Goal: Task Accomplishment & Management: Manage account settings

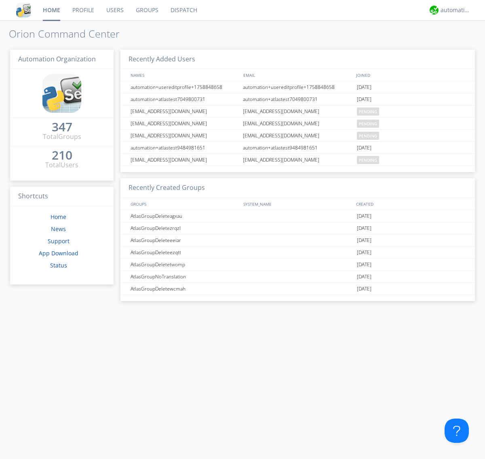
click at [146, 10] on link "Groups" at bounding box center [147, 10] width 35 height 20
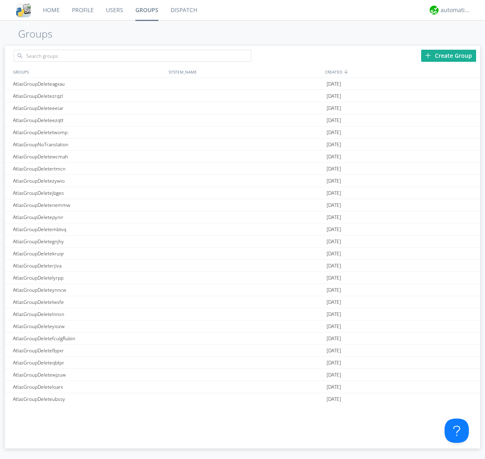
click at [448, 55] on div "Create Group" at bounding box center [448, 56] width 55 height 12
click at [146, 10] on link "Groups" at bounding box center [146, 10] width 35 height 20
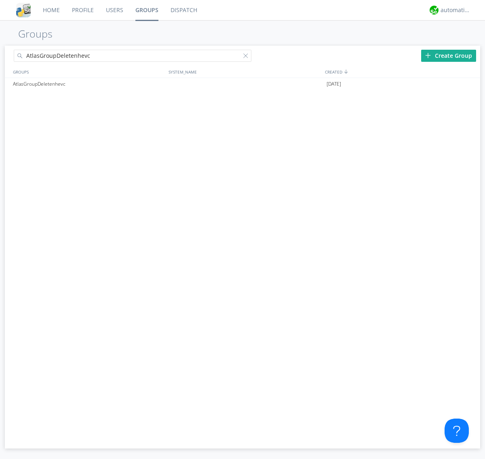
type input "AtlasGroupDeletenhevc"
click at [247, 57] on div at bounding box center [247, 57] width 8 height 8
type input "AtlasGroupDeletenhevc"
click at [88, 84] on div "AtlasGroupDeletenhevc" at bounding box center [88, 84] width 155 height 12
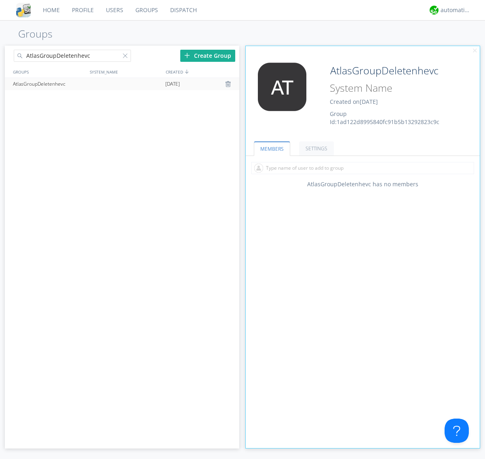
click at [362, 97] on div "AtlasGroupDeletenhevc Created on [DATE] Group Id: 1ad122d8995840fc91b5b13292823…" at bounding box center [381, 94] width 117 height 63
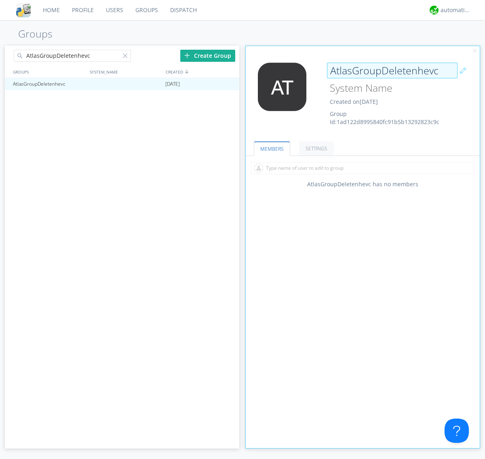
click at [392, 70] on input "AtlasGroupDeletenhevc" at bounding box center [392, 71] width 130 height 16
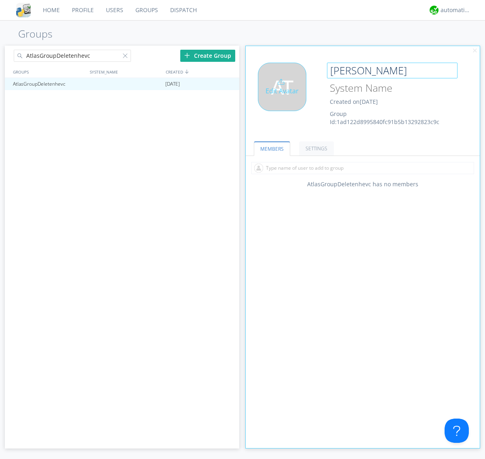
type input "[PERSON_NAME]"
click at [284, 97] on div "Edit Avatar" at bounding box center [282, 87] width 48 height 48
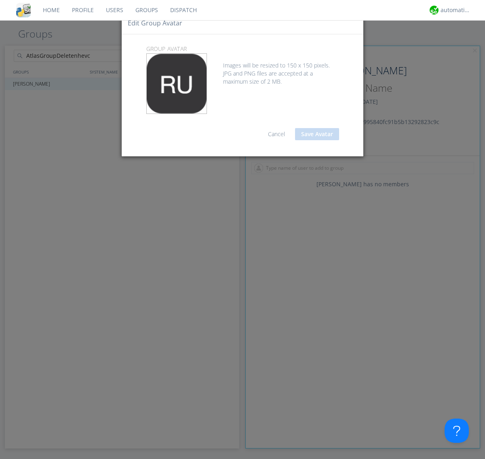
type input "C:\fakepath\selenium.png"
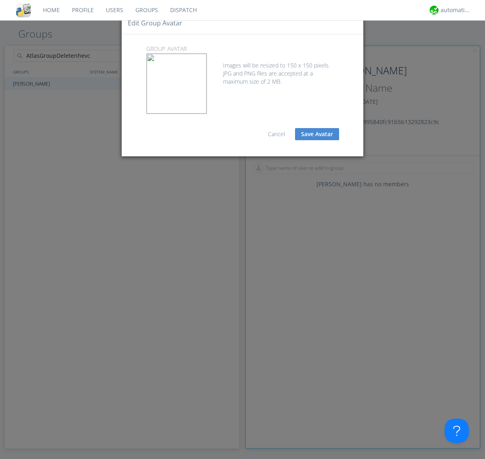
click at [317, 134] on button "Save Avatar" at bounding box center [317, 134] width 44 height 12
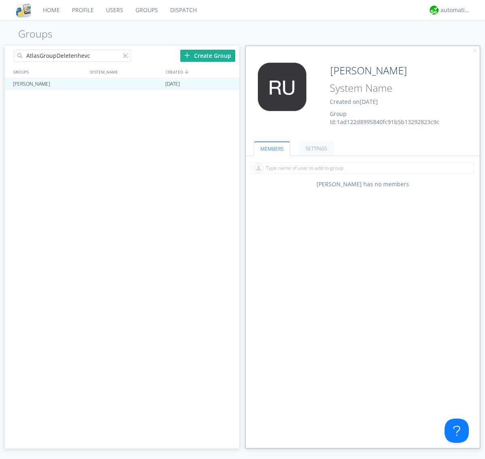
click at [126, 57] on div at bounding box center [127, 57] width 8 height 8
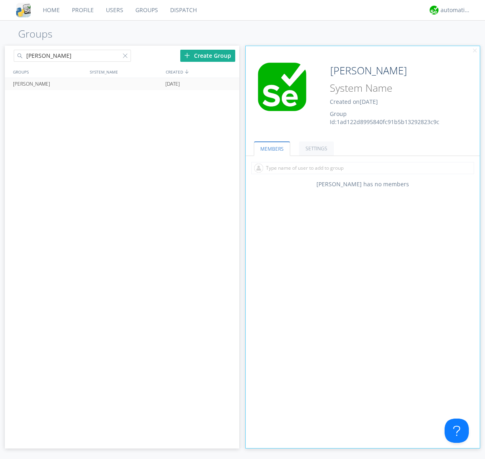
type input "[PERSON_NAME]"
click at [229, 84] on div at bounding box center [229, 84] width 8 height 6
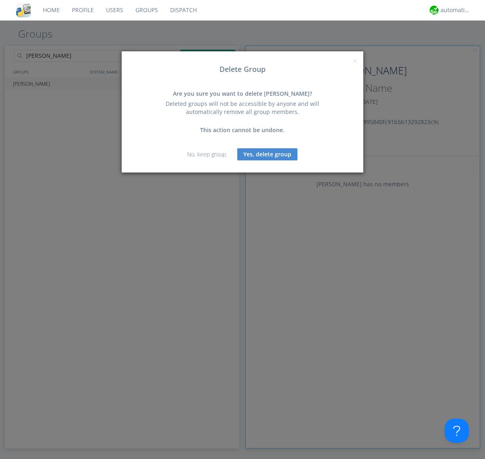
click at [267, 154] on button "Yes, delete group" at bounding box center [267, 154] width 60 height 12
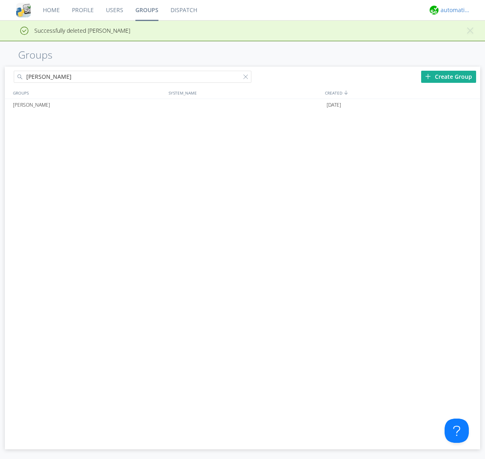
click at [453, 10] on div "automation+atlas" at bounding box center [455, 10] width 30 height 8
